Goal: Task Accomplishment & Management: Manage account settings

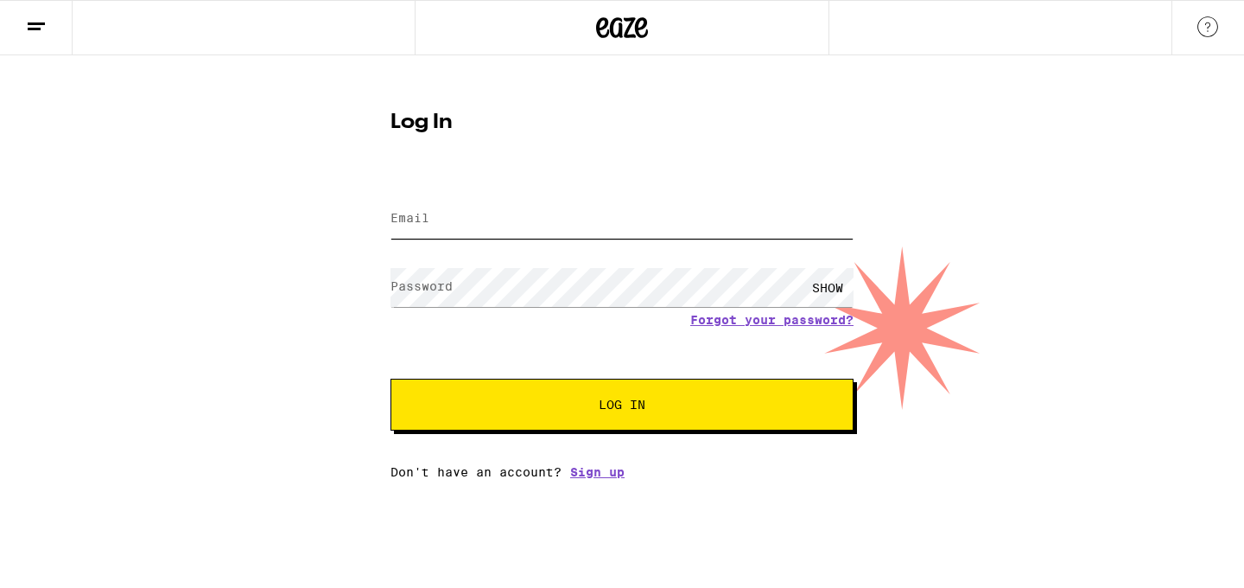
click at [616, 230] on input "Email" at bounding box center [622, 219] width 463 height 39
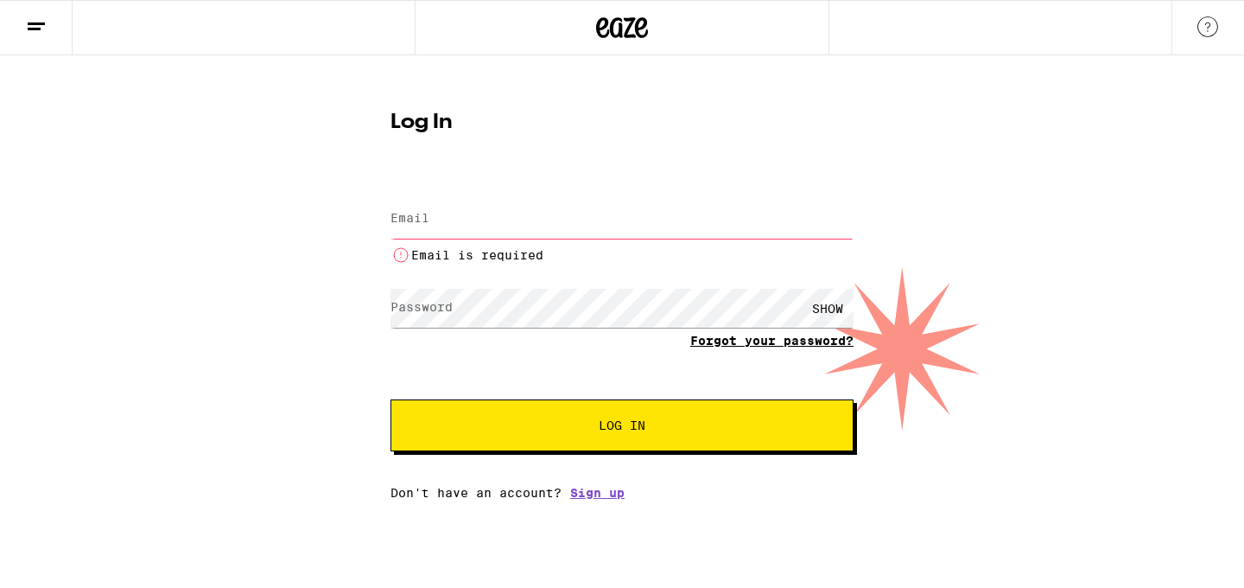
click at [742, 321] on form "Email Email Email is required Password Password SHOW Forgot your password? Log …" at bounding box center [622, 313] width 463 height 275
click at [740, 340] on link "Forgot your password?" at bounding box center [771, 341] width 163 height 14
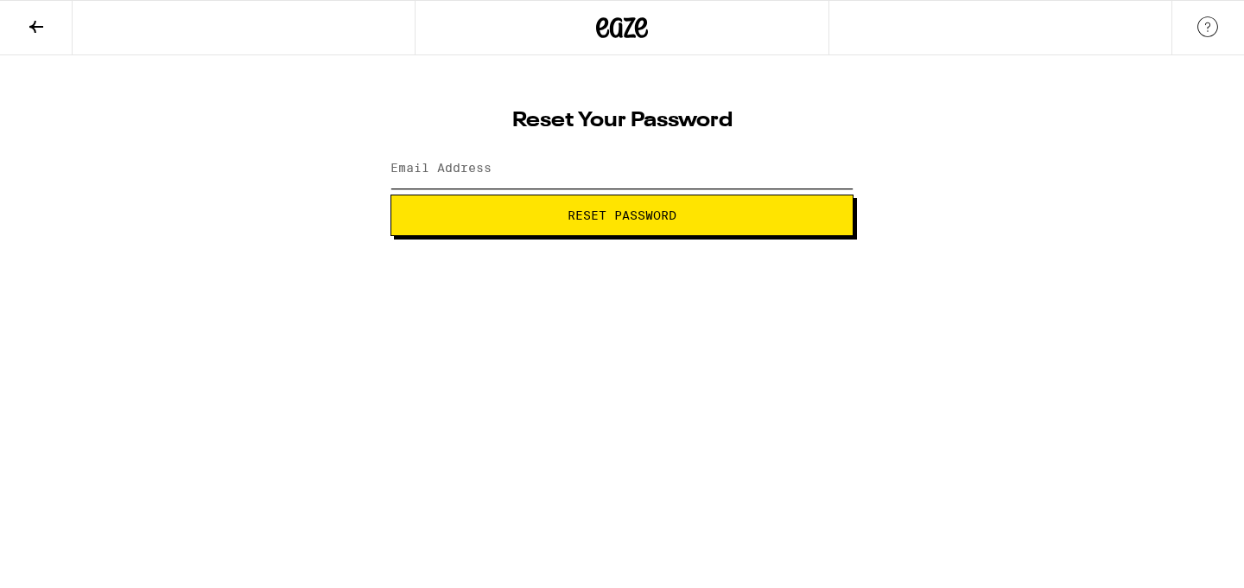
click at [616, 163] on input "Email Address" at bounding box center [622, 168] width 463 height 39
type input "[EMAIL_ADDRESS][DOMAIN_NAME]"
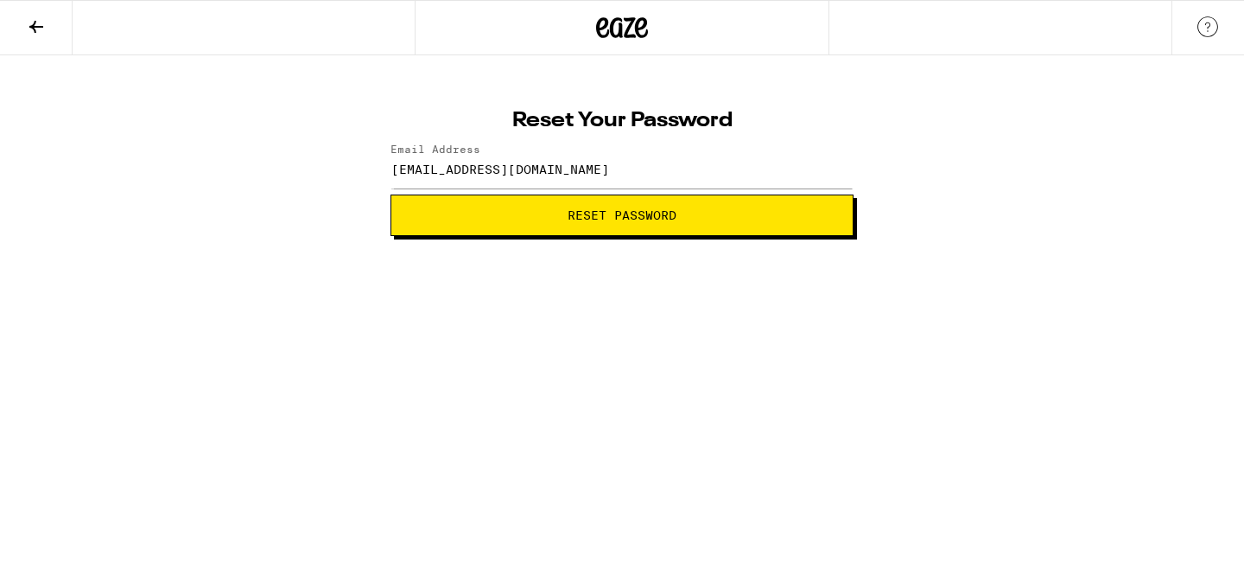
click at [620, 226] on button "Reset Password" at bounding box center [622, 214] width 463 height 41
